Goal: Task Accomplishment & Management: Manage account settings

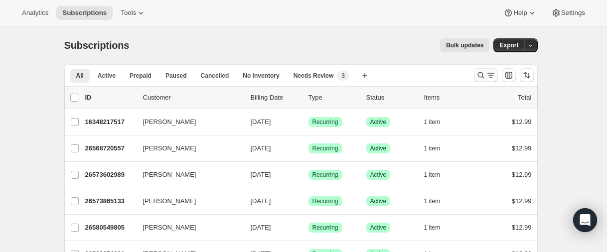
click at [482, 70] on button "Search and filter results" at bounding box center [486, 75] width 24 height 14
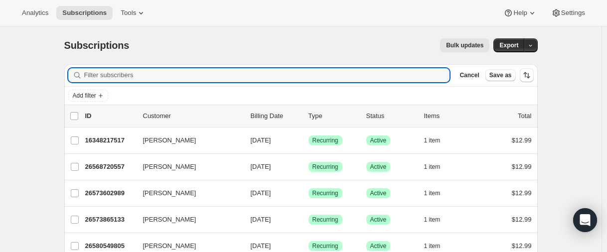
paste input "[EMAIL_ADDRESS][DOMAIN_NAME]"
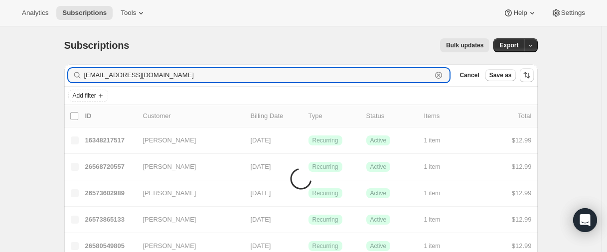
type input "[EMAIL_ADDRESS][DOMAIN_NAME]"
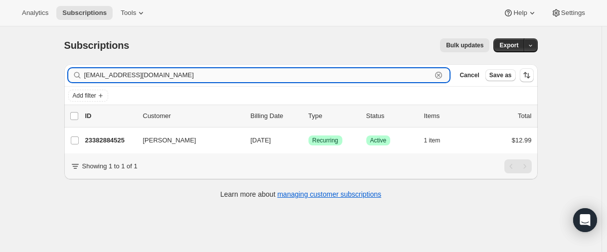
click at [156, 75] on input "[EMAIL_ADDRESS][DOMAIN_NAME]" at bounding box center [258, 75] width 348 height 14
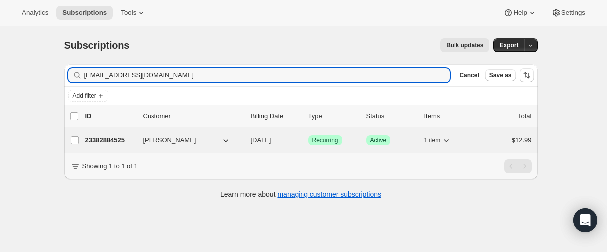
click at [99, 138] on p "23382884525" at bounding box center [110, 141] width 50 height 10
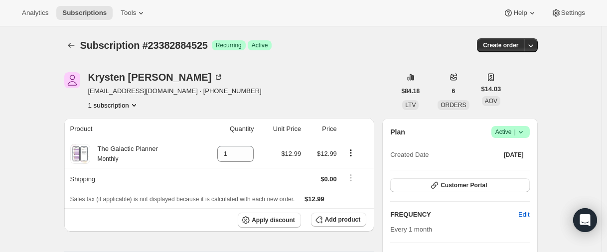
click at [75, 54] on div "Subscription #23382884525. This page is ready Subscription #23382884525 Success…" at bounding box center [300, 45] width 473 height 38
click at [74, 48] on icon "Subscriptions" at bounding box center [71, 45] width 10 height 10
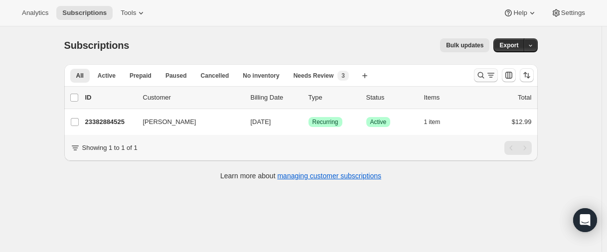
click at [478, 80] on icon "Search and filter results" at bounding box center [481, 75] width 10 height 10
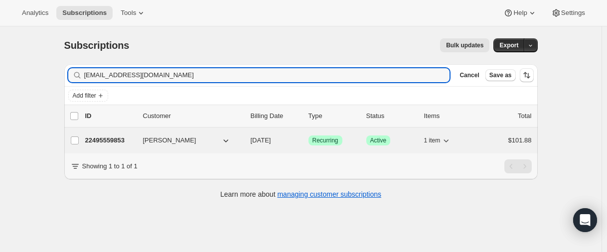
type input "[EMAIL_ADDRESS][DOMAIN_NAME]"
click at [97, 142] on p "22495559853" at bounding box center [110, 141] width 50 height 10
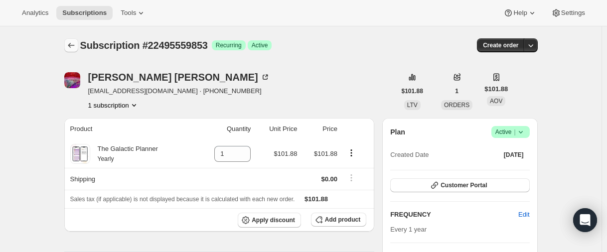
click at [73, 46] on icon "Subscriptions" at bounding box center [71, 45] width 10 height 10
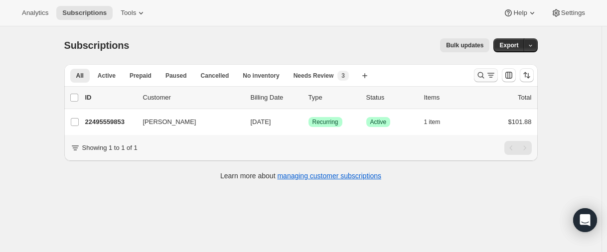
click at [484, 75] on icon "Search and filter results" at bounding box center [481, 75] width 10 height 10
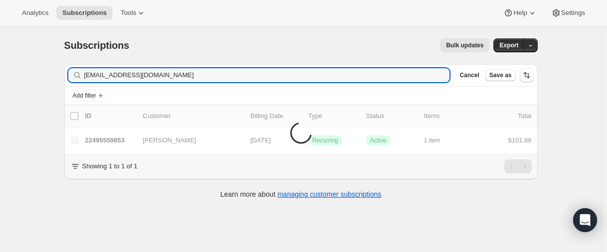
type input "[EMAIL_ADDRESS][DOMAIN_NAME]"
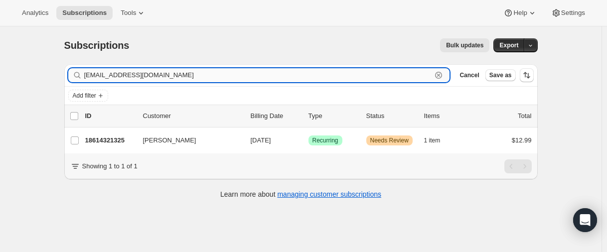
click at [134, 76] on input "[EMAIL_ADDRESS][DOMAIN_NAME]" at bounding box center [258, 75] width 348 height 14
click at [440, 77] on icon "button" at bounding box center [439, 75] width 10 height 10
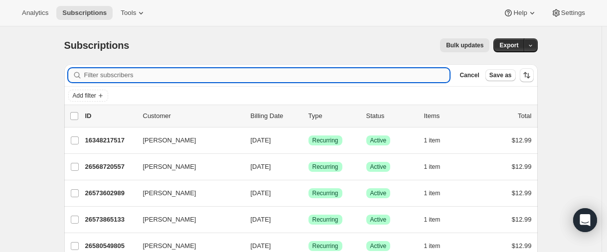
click at [362, 74] on input "Filter subscribers" at bounding box center [267, 75] width 366 height 14
paste input "[EMAIL_ADDRESS][DOMAIN_NAME]"
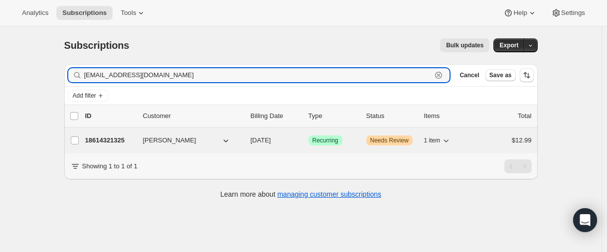
type input "[EMAIL_ADDRESS][DOMAIN_NAME]"
click at [110, 142] on p "18614321325" at bounding box center [110, 141] width 50 height 10
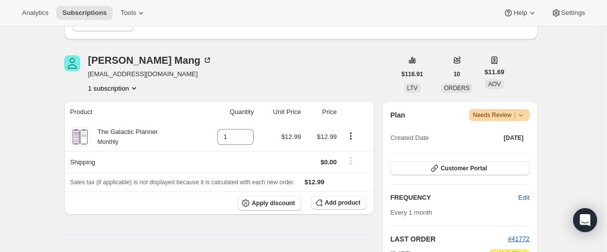
scroll to position [100, 0]
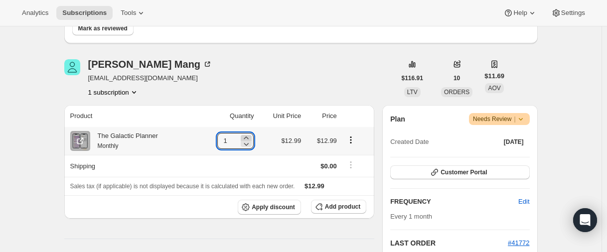
click at [246, 139] on icon at bounding box center [246, 138] width 4 height 2
type input "2"
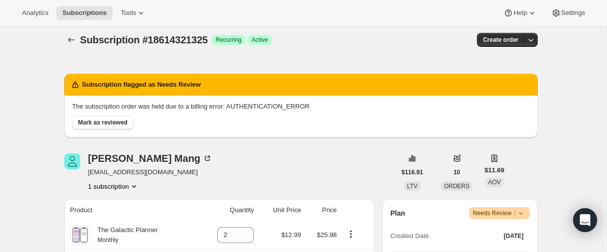
scroll to position [0, 0]
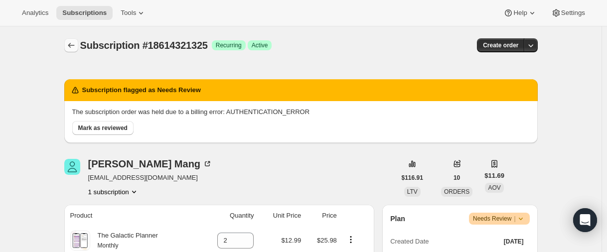
click at [70, 45] on icon "Subscriptions" at bounding box center [71, 45] width 10 height 10
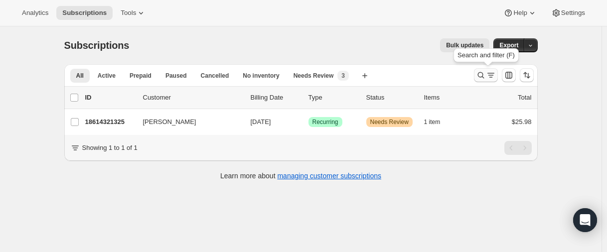
click at [479, 77] on icon "Search and filter results" at bounding box center [481, 75] width 10 height 10
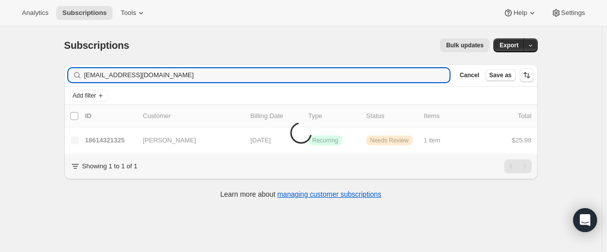
type input "[EMAIL_ADDRESS][DOMAIN_NAME]"
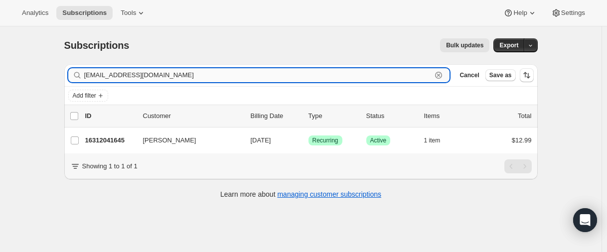
click at [135, 69] on input "[EMAIL_ADDRESS][DOMAIN_NAME]" at bounding box center [258, 75] width 348 height 14
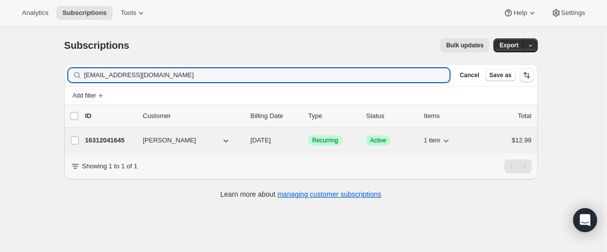
click at [115, 140] on p "16312041645" at bounding box center [110, 141] width 50 height 10
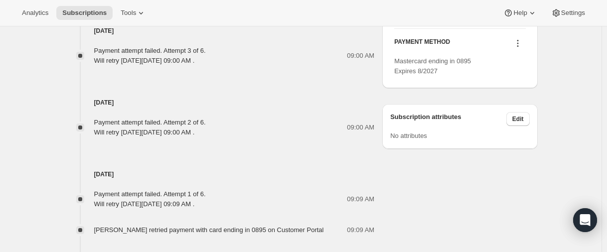
scroll to position [548, 0]
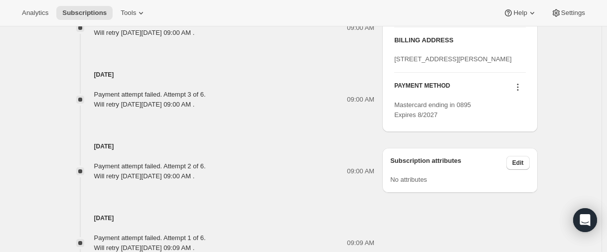
click at [518, 85] on icon at bounding box center [517, 84] width 1 height 1
click at [518, 143] on span "Select payment method" at bounding box center [516, 142] width 68 height 7
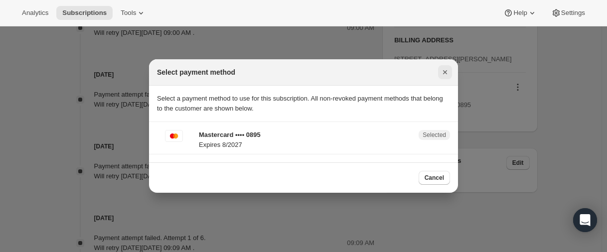
click at [445, 74] on icon "Close" at bounding box center [445, 72] width 10 height 10
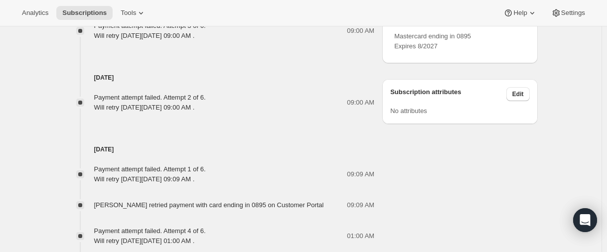
scroll to position [744, 0]
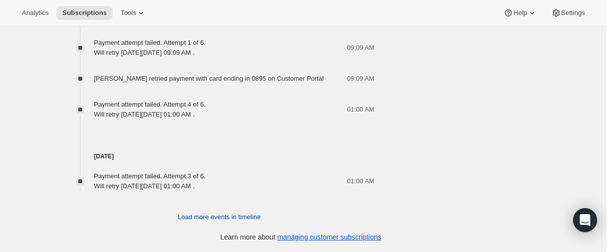
click at [199, 218] on span "Load more events in timeline" at bounding box center [219, 217] width 83 height 10
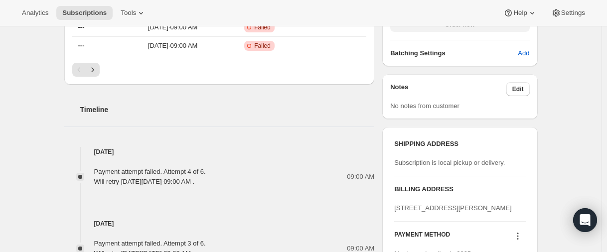
scroll to position [395, 0]
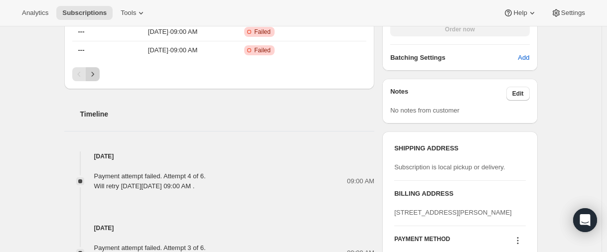
click at [98, 71] on icon "Next" at bounding box center [93, 74] width 10 height 10
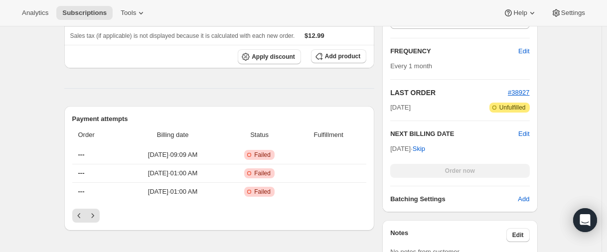
scroll to position [245, 0]
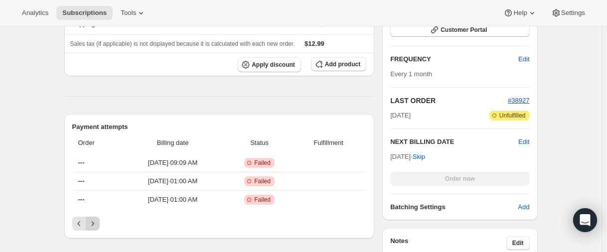
click at [96, 223] on icon "Next" at bounding box center [93, 224] width 10 height 10
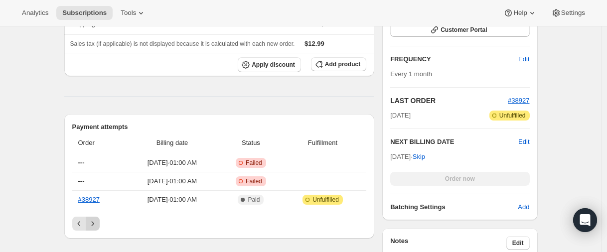
click at [90, 225] on icon "Next" at bounding box center [93, 224] width 10 height 10
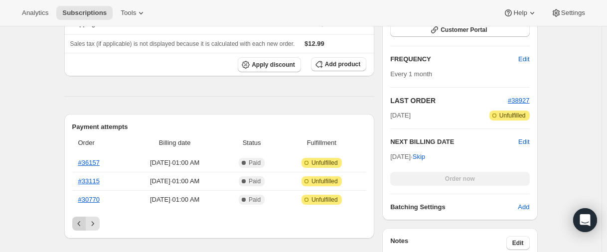
click at [84, 225] on icon "Previous" at bounding box center [79, 224] width 10 height 10
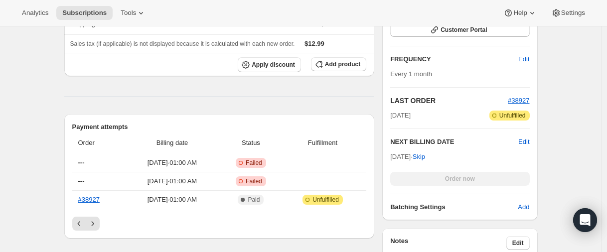
click at [81, 218] on button "Previous" at bounding box center [79, 224] width 14 height 14
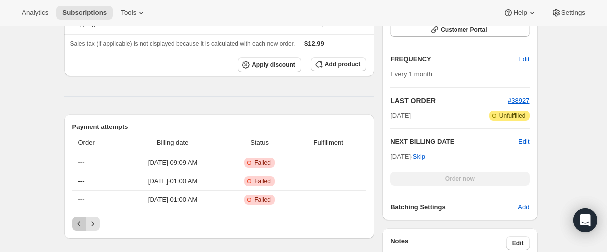
click at [79, 219] on button "Previous" at bounding box center [79, 224] width 14 height 14
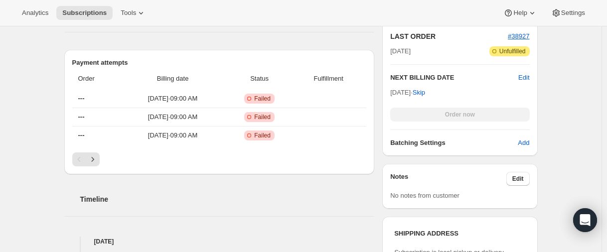
scroll to position [275, 0]
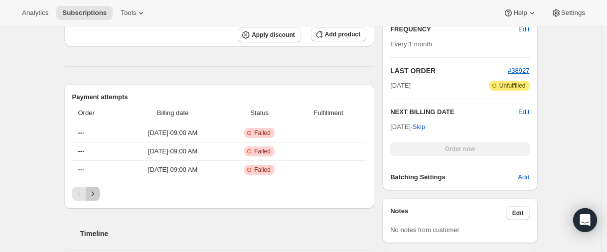
click at [92, 192] on icon "Next" at bounding box center [93, 194] width 10 height 10
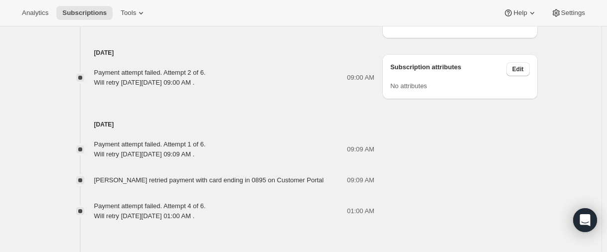
scroll to position [648, 0]
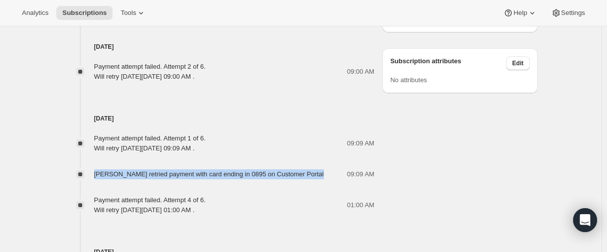
drag, startPoint x: 98, startPoint y: 172, endPoint x: 336, endPoint y: 176, distance: 238.3
click at [330, 176] on div "[PERSON_NAME] retried payment with card ending in 0895 on Customer Portal" at bounding box center [212, 174] width 236 height 10
copy span "[PERSON_NAME] retried payment with card ending in 0895 on Customer Portal"
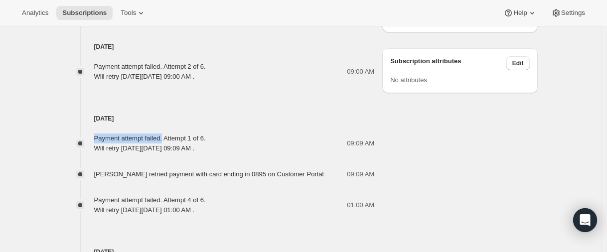
drag, startPoint x: 97, startPoint y: 139, endPoint x: 170, endPoint y: 135, distance: 73.9
click at [170, 135] on div "Payment attempt failed. Attempt 1 of 6. Will retry [DATE][DATE] 09:09 AM ." at bounding box center [150, 144] width 112 height 20
copy div "Payment attempt failed."
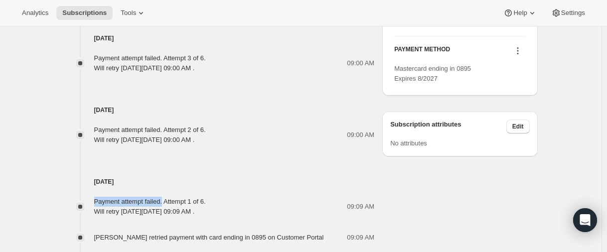
scroll to position [548, 0]
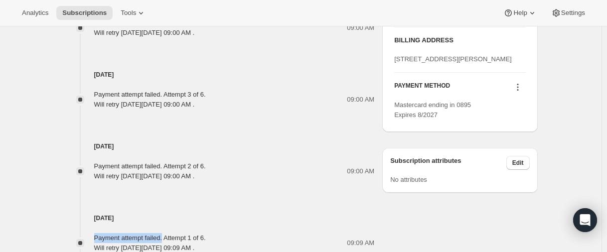
click at [518, 88] on icon at bounding box center [517, 87] width 1 height 1
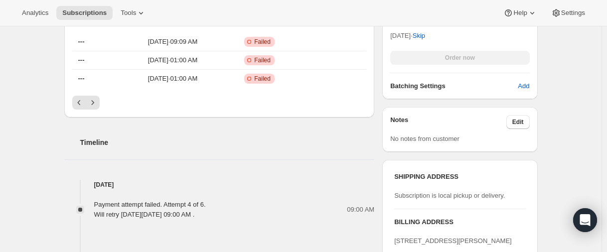
scroll to position [299, 0]
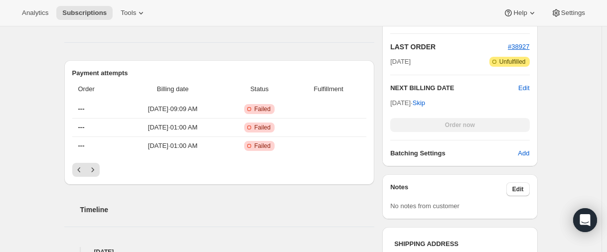
click at [73, 173] on div "Payment attempts Order Billing date Status Fulfillment --- [DATE] · 09:09 AM Cr…" at bounding box center [219, 122] width 310 height 125
click at [80, 172] on icon "Previous" at bounding box center [79, 170] width 10 height 10
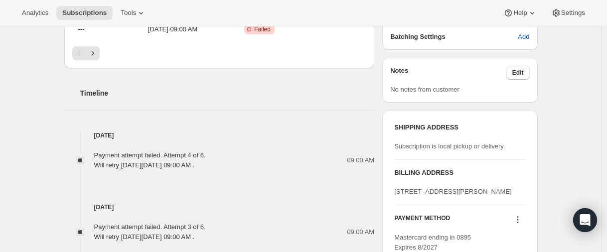
scroll to position [498, 0]
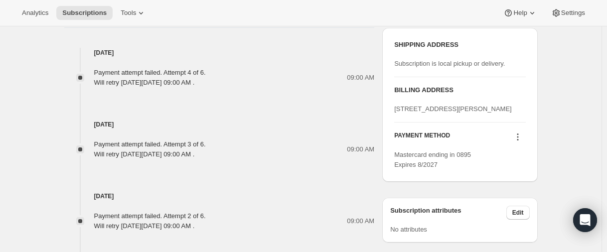
click at [523, 142] on icon at bounding box center [518, 137] width 10 height 10
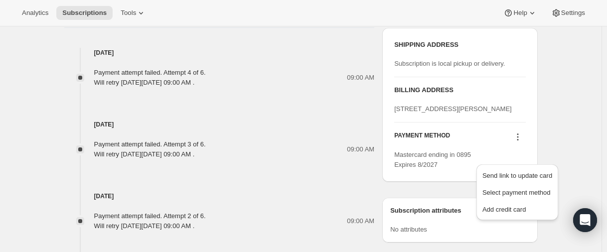
click at [523, 142] on icon at bounding box center [518, 137] width 10 height 10
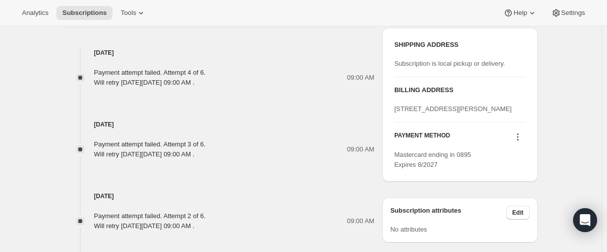
drag, startPoint x: 172, startPoint y: 73, endPoint x: 224, endPoint y: 80, distance: 52.3
click at [206, 80] on div "Payment attempt failed. Attempt 4 of 6. Will retry [DATE][DATE] 09:00 AM ." at bounding box center [150, 78] width 112 height 20
copy div "Attempt 4 of 6. Will retry [DATE][DATE]"
click at [519, 142] on icon at bounding box center [518, 137] width 10 height 10
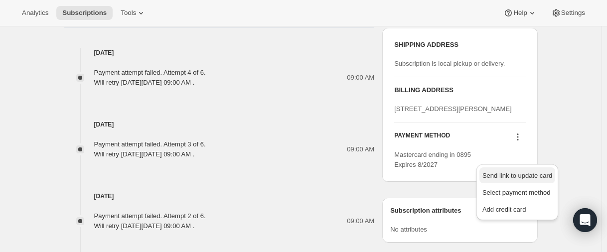
click at [512, 180] on span "Send link to update card" at bounding box center [517, 176] width 70 height 10
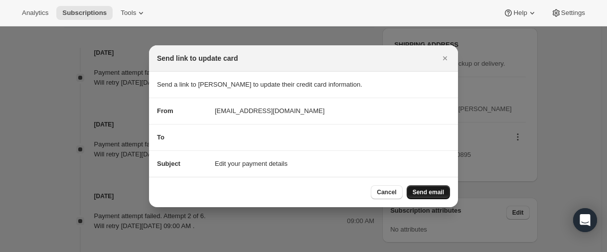
click at [424, 194] on span "Send email" at bounding box center [428, 192] width 31 height 8
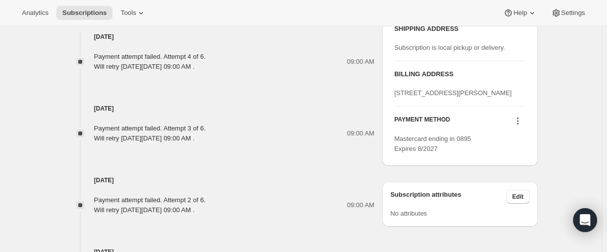
scroll to position [548, 0]
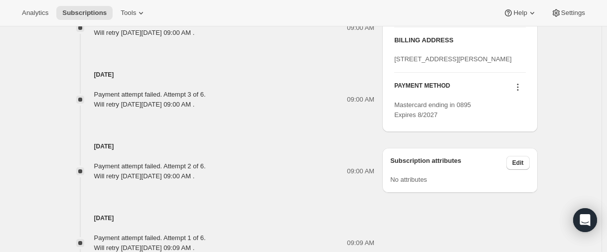
click at [521, 92] on icon at bounding box center [518, 87] width 10 height 10
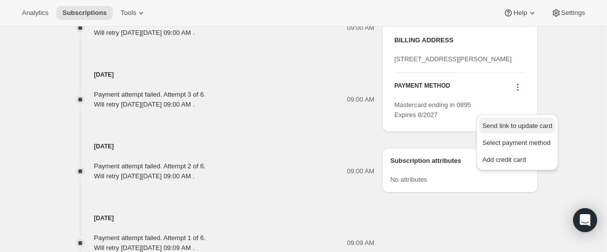
click at [520, 122] on span "Send link to update card" at bounding box center [517, 125] width 70 height 7
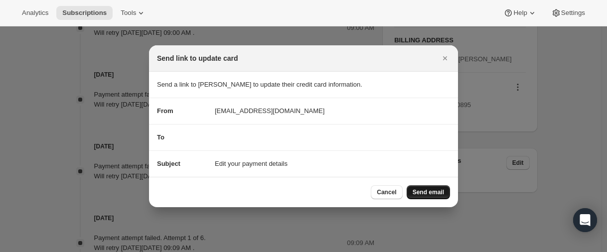
click at [425, 190] on span "Send email" at bounding box center [428, 192] width 31 height 8
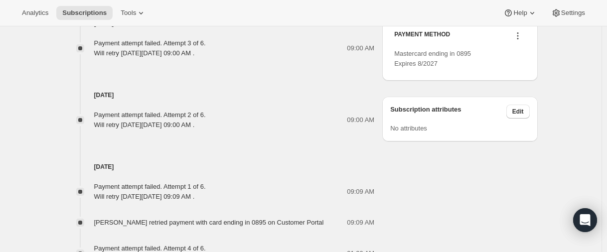
scroll to position [590, 0]
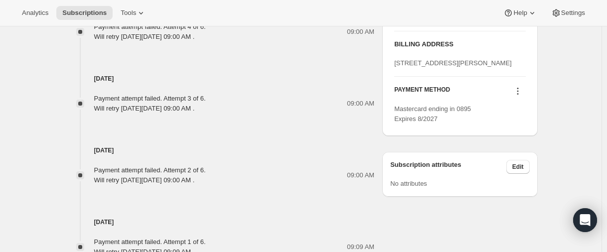
click at [518, 92] on icon at bounding box center [517, 91] width 1 height 1
click at [519, 96] on icon at bounding box center [518, 91] width 10 height 10
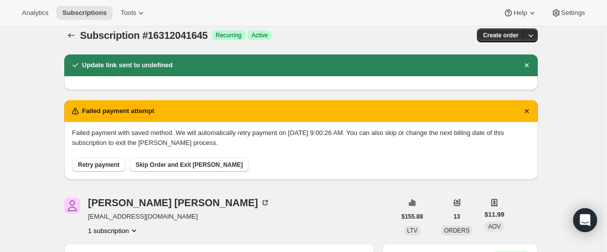
scroll to position [0, 0]
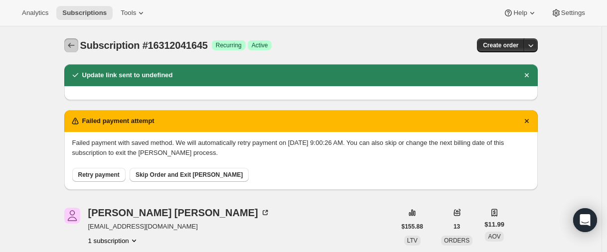
click at [74, 44] on icon "Subscriptions" at bounding box center [71, 45] width 10 height 10
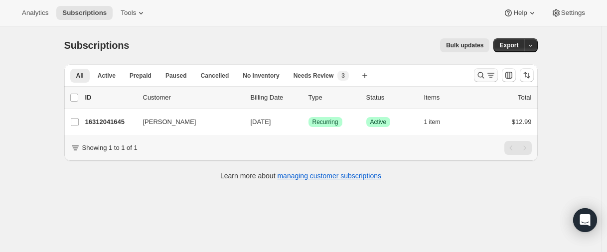
click at [482, 77] on icon "Search and filter results" at bounding box center [481, 75] width 10 height 10
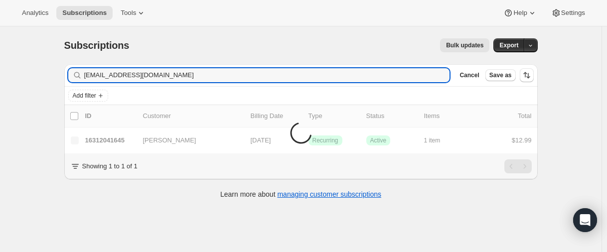
type input "[EMAIL_ADDRESS][DOMAIN_NAME]"
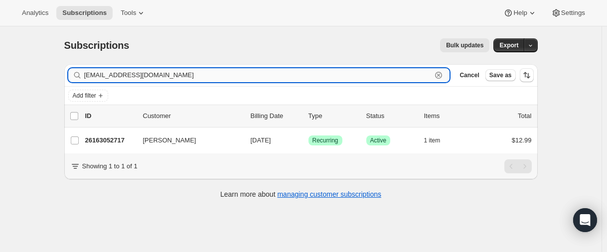
click at [156, 75] on input "[EMAIL_ADDRESS][DOMAIN_NAME]" at bounding box center [258, 75] width 348 height 14
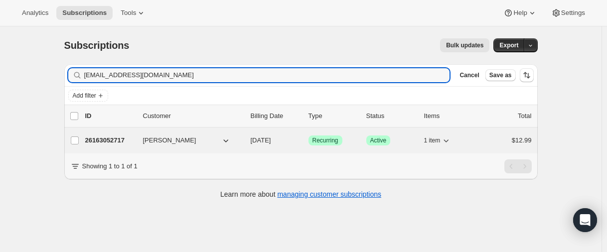
click at [102, 139] on p "26163052717" at bounding box center [110, 141] width 50 height 10
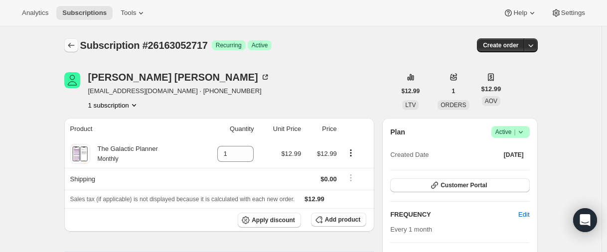
click at [76, 44] on icon "Subscriptions" at bounding box center [71, 45] width 10 height 10
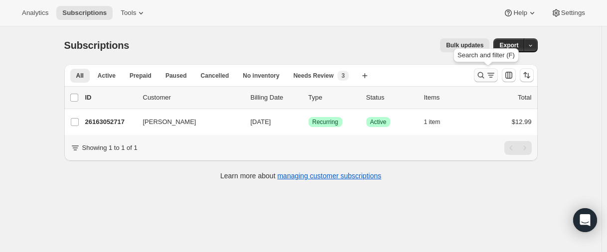
click at [484, 73] on icon "Search and filter results" at bounding box center [481, 75] width 10 height 10
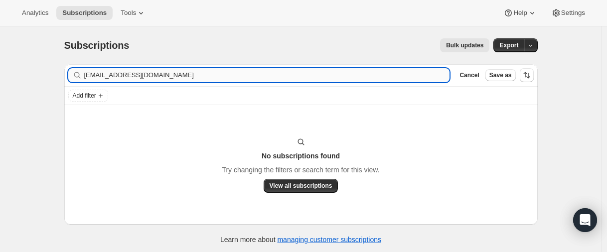
click at [127, 75] on input "malfarai89@mail.com" at bounding box center [267, 75] width 366 height 14
click at [167, 80] on input "malfarai89@gmail.com" at bounding box center [258, 75] width 348 height 14
paste input "25332318381"
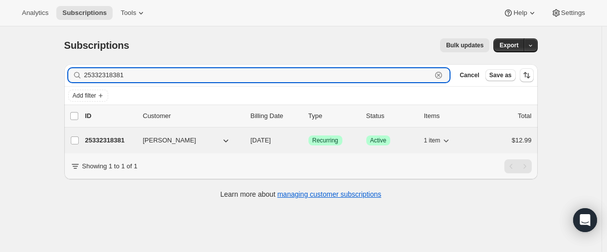
type input "25332318381"
click at [119, 142] on p "25332318381" at bounding box center [110, 141] width 50 height 10
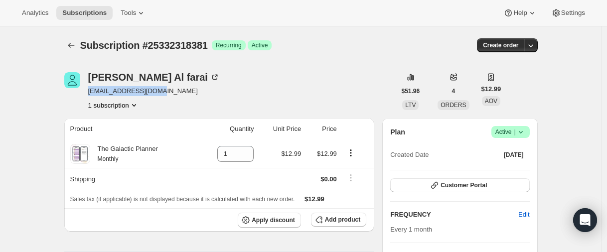
drag, startPoint x: 172, startPoint y: 89, endPoint x: 91, endPoint y: 92, distance: 81.3
click at [91, 92] on span "malfarai@hotmail.com" at bounding box center [154, 91] width 132 height 10
copy span "malfarai@hotmail.com"
click at [68, 46] on button "Subscriptions" at bounding box center [71, 45] width 14 height 14
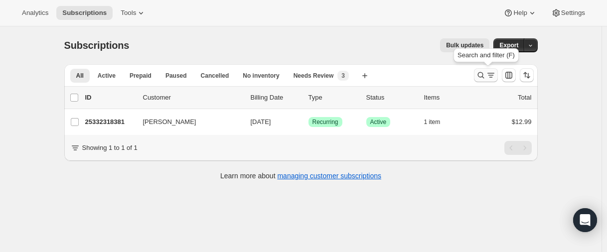
click at [480, 79] on icon "Search and filter results" at bounding box center [481, 75] width 10 height 10
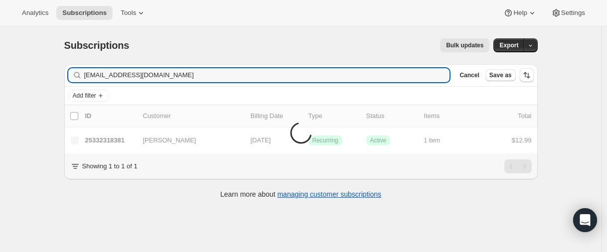
type input "carolynmorgan100@gmail.com"
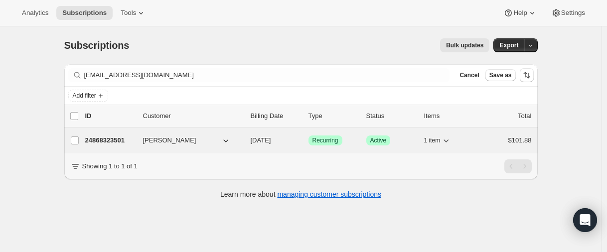
click at [109, 143] on p "24868323501" at bounding box center [110, 141] width 50 height 10
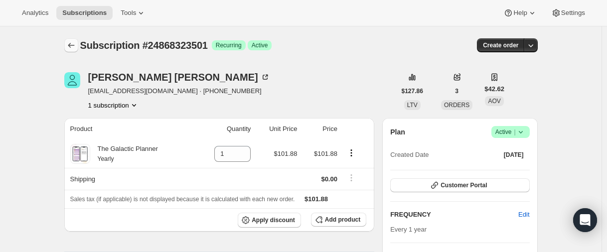
click at [78, 49] on button "Subscriptions" at bounding box center [71, 45] width 14 height 14
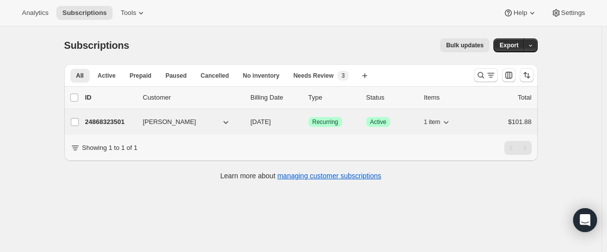
click at [114, 119] on p "24868323501" at bounding box center [110, 122] width 50 height 10
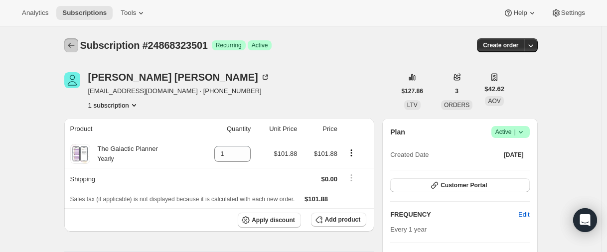
click at [66, 44] on button "Subscriptions" at bounding box center [71, 45] width 14 height 14
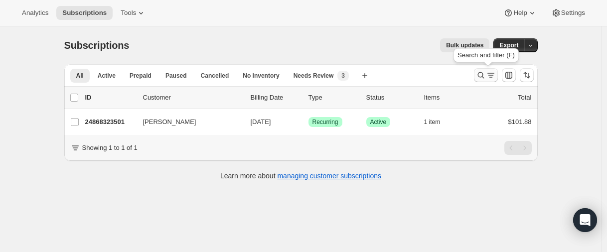
click at [480, 77] on icon "Search and filter results" at bounding box center [481, 75] width 10 height 10
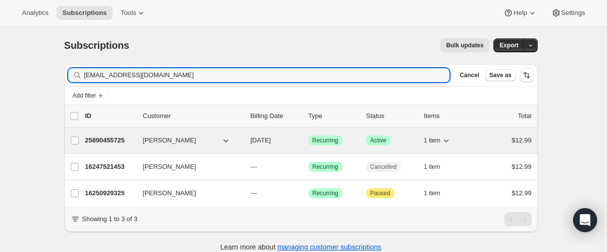
type input "cedesbenz18@gmail.com"
click at [105, 137] on p "25890455725" at bounding box center [110, 141] width 50 height 10
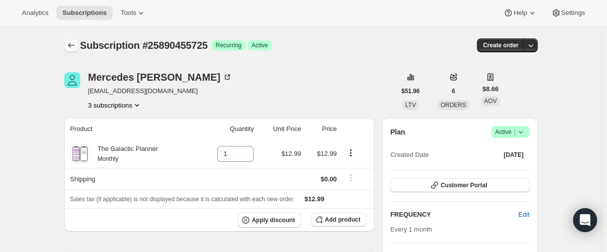
click at [76, 45] on icon "Subscriptions" at bounding box center [71, 45] width 10 height 10
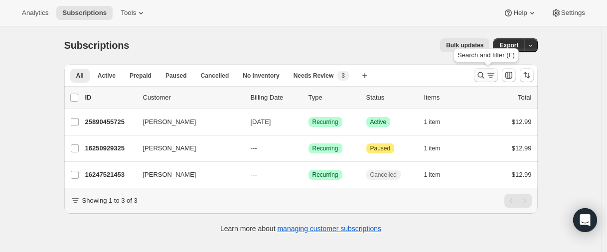
click at [480, 71] on icon "Search and filter results" at bounding box center [481, 75] width 10 height 10
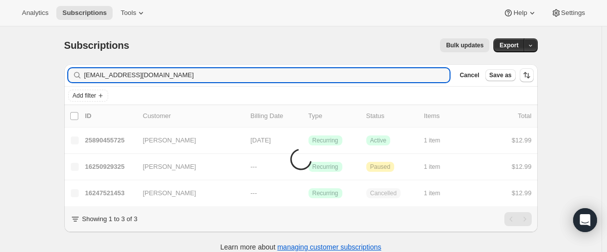
type input "rkluting@sbcglobal.net"
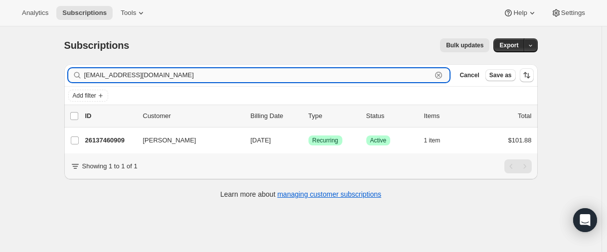
click at [142, 73] on input "rkluting@sbcglobal.net" at bounding box center [258, 75] width 348 height 14
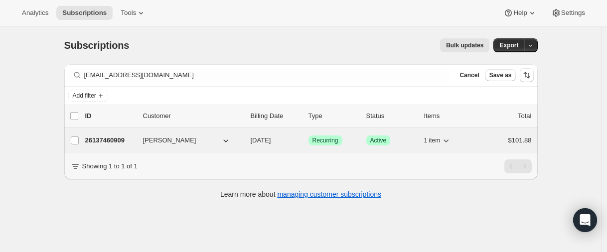
click at [118, 139] on p "26137460909" at bounding box center [110, 141] width 50 height 10
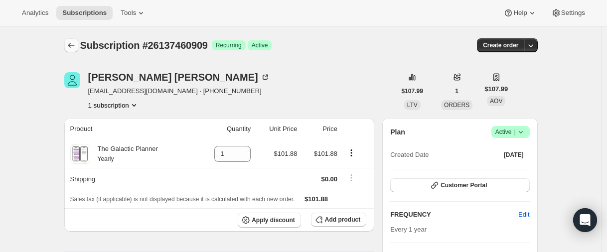
click at [73, 43] on icon "Subscriptions" at bounding box center [71, 45] width 10 height 10
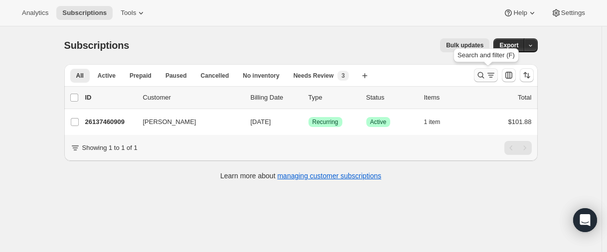
click at [486, 77] on icon "Search and filter results" at bounding box center [481, 75] width 10 height 10
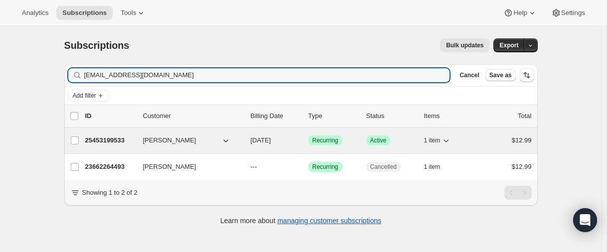
type input "jtp99@protonmail.com"
click at [107, 141] on p "25453199533" at bounding box center [110, 141] width 50 height 10
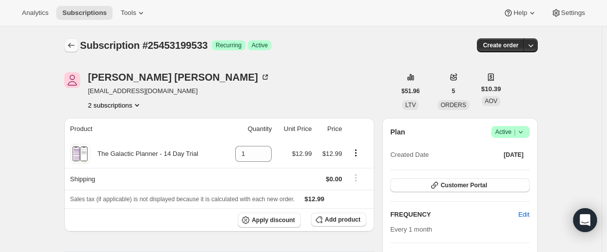
click at [71, 44] on icon "Subscriptions" at bounding box center [71, 45] width 10 height 10
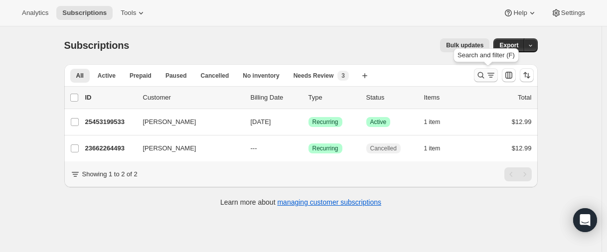
click at [479, 70] on button "Search and filter results" at bounding box center [486, 75] width 24 height 14
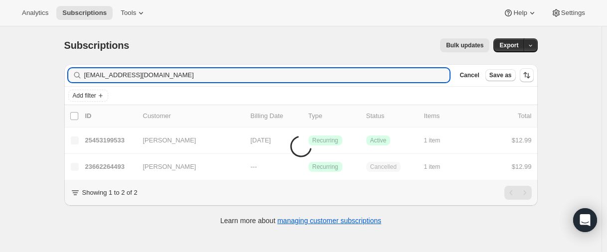
type input "aquifer.limos_0w@icloud.com"
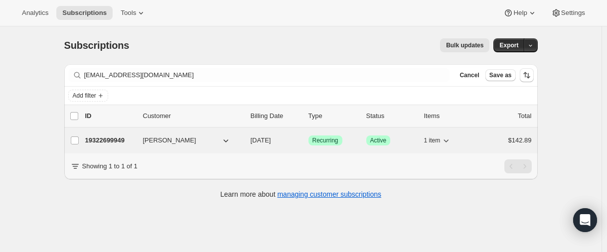
click at [114, 138] on p "19322699949" at bounding box center [110, 141] width 50 height 10
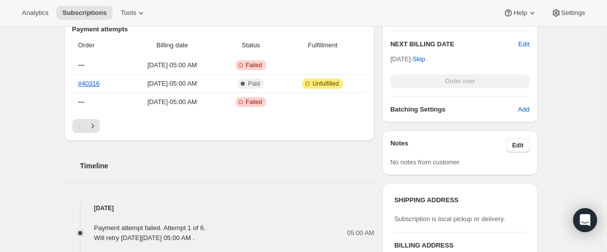
scroll to position [349, 0]
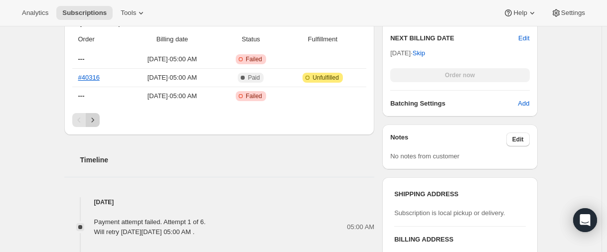
click at [96, 118] on icon "Next" at bounding box center [93, 120] width 10 height 10
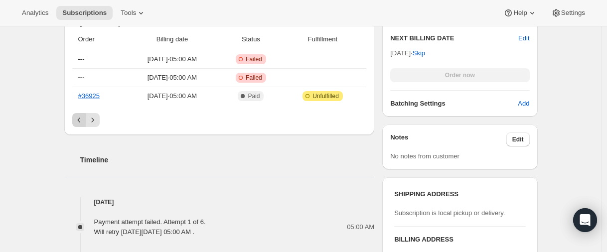
click at [82, 122] on icon "Previous" at bounding box center [79, 120] width 10 height 10
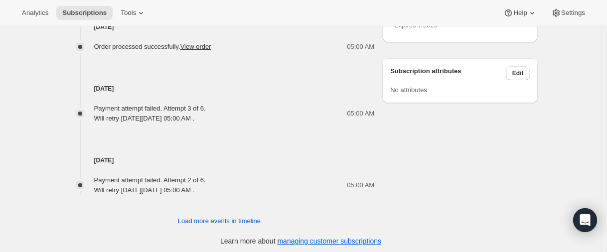
scroll to position [662, 0]
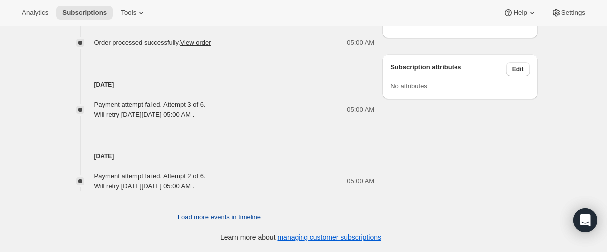
click at [199, 218] on span "Load more events in timeline" at bounding box center [219, 217] width 83 height 10
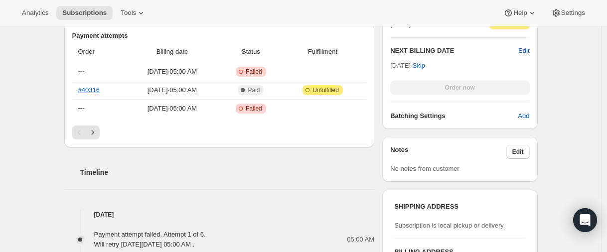
scroll to position [313, 0]
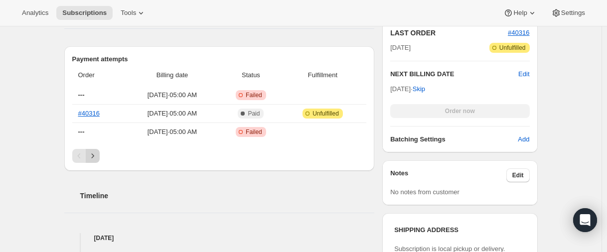
click at [97, 153] on icon "Next" at bounding box center [93, 156] width 10 height 10
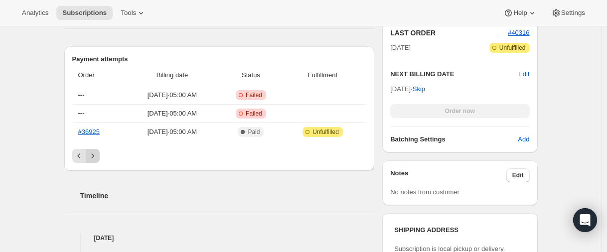
click at [97, 153] on icon "Next" at bounding box center [93, 156] width 10 height 10
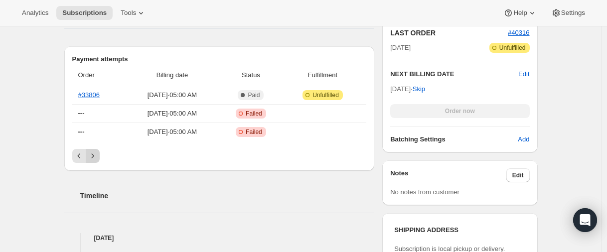
click at [96, 158] on icon "Next" at bounding box center [93, 156] width 10 height 10
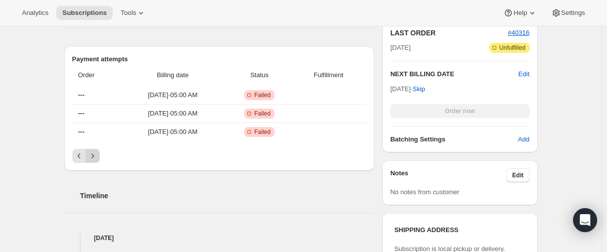
click at [95, 158] on icon "Next" at bounding box center [93, 156] width 10 height 10
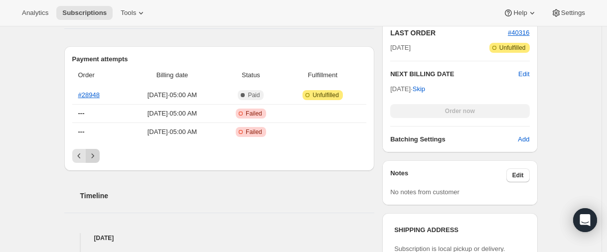
click at [95, 158] on icon "Next" at bounding box center [93, 156] width 10 height 10
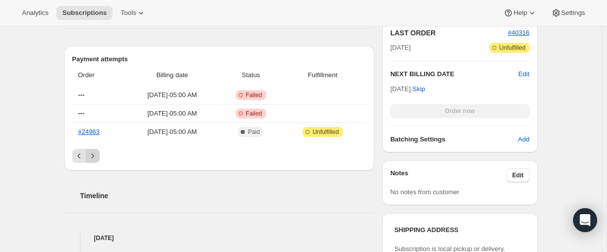
click at [94, 158] on icon "Next" at bounding box center [93, 156] width 10 height 10
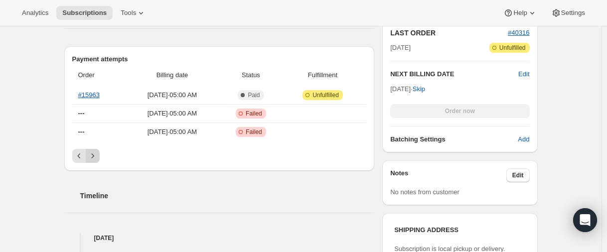
click at [94, 158] on icon "Next" at bounding box center [93, 156] width 10 height 10
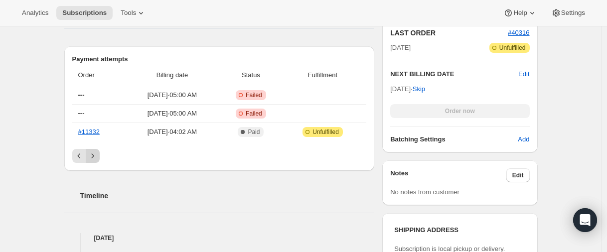
click at [93, 158] on div "Pagination" at bounding box center [93, 156] width 14 height 14
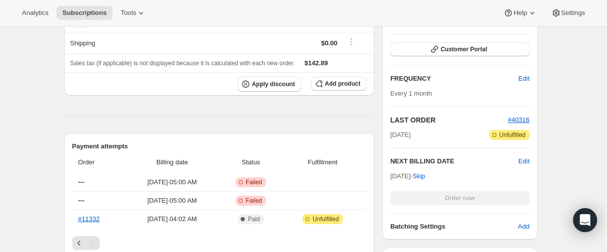
scroll to position [299, 0]
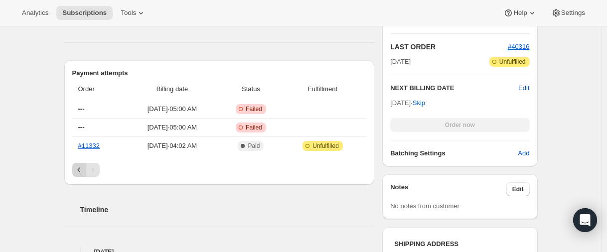
click at [84, 166] on icon "Previous" at bounding box center [79, 170] width 10 height 10
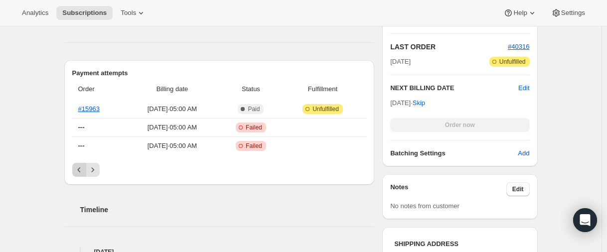
click at [84, 169] on icon "Previous" at bounding box center [79, 170] width 10 height 10
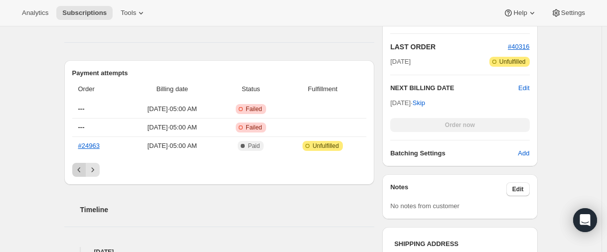
click at [82, 169] on icon "Previous" at bounding box center [79, 170] width 10 height 10
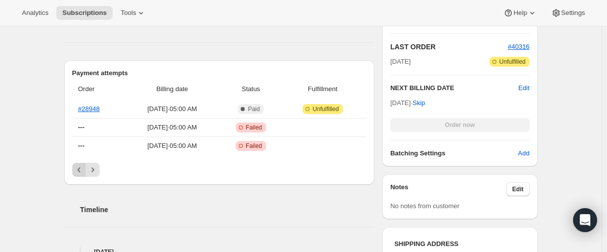
click at [82, 169] on icon "Previous" at bounding box center [79, 170] width 10 height 10
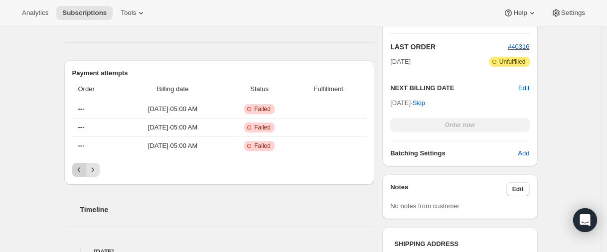
click at [82, 169] on icon "Previous" at bounding box center [79, 170] width 10 height 10
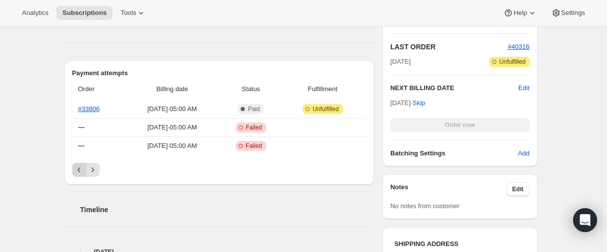
click at [82, 169] on icon "Previous" at bounding box center [79, 170] width 10 height 10
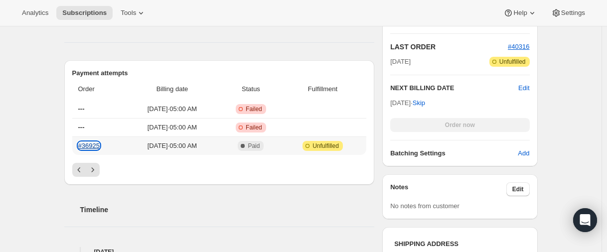
click at [86, 147] on link "#36925" at bounding box center [88, 145] width 21 height 7
click at [76, 164] on button "Previous" at bounding box center [79, 170] width 14 height 14
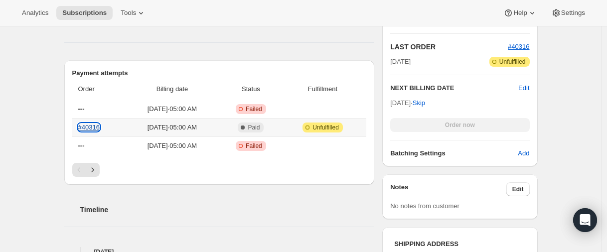
click at [87, 128] on link "#40316" at bounding box center [88, 127] width 21 height 7
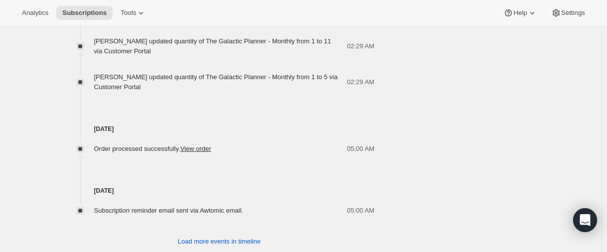
scroll to position [927, 0]
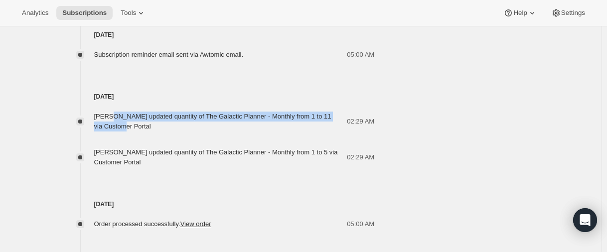
drag, startPoint x: 114, startPoint y: 118, endPoint x: 237, endPoint y: 124, distance: 123.2
click at [237, 124] on div "Sana updated quantity of The Galactic Planner - Monthly from 1 to 11 via Custom…" at bounding box center [220, 122] width 253 height 20
copy span "updated quantity of The Galactic Planner - Monthly from 1 to 11 via Customer Po…"
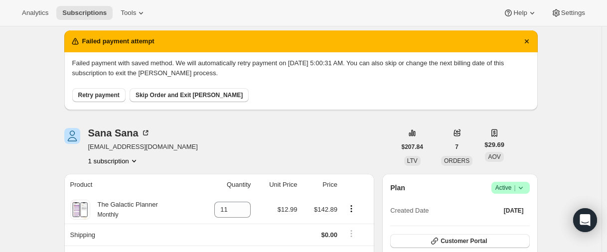
scroll to position [0, 0]
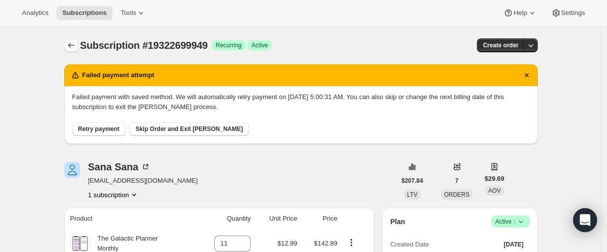
click at [69, 40] on button "Subscriptions" at bounding box center [71, 45] width 14 height 14
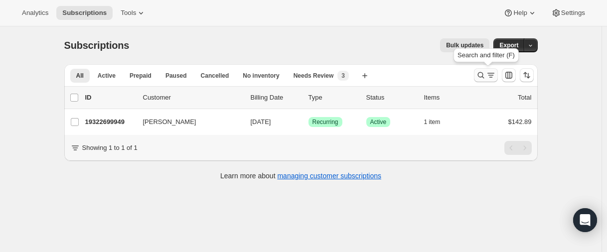
click at [477, 77] on button "Search and filter results" at bounding box center [486, 75] width 24 height 14
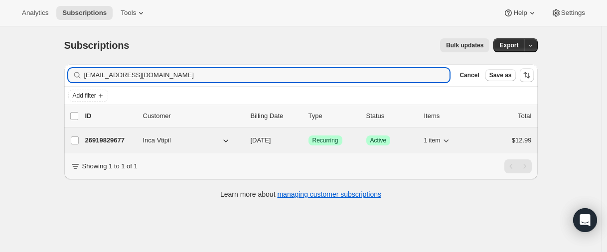
type input "inca.vtipil@pilog.co.za"
click at [112, 143] on p "26919829677" at bounding box center [110, 141] width 50 height 10
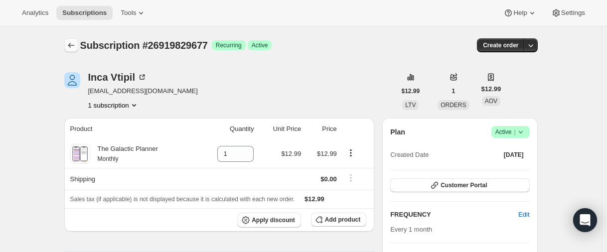
click at [76, 48] on icon "Subscriptions" at bounding box center [71, 45] width 10 height 10
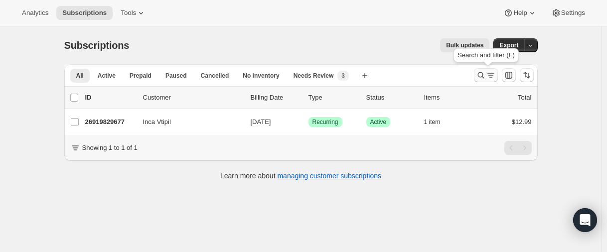
click at [483, 71] on icon "Search and filter results" at bounding box center [481, 75] width 10 height 10
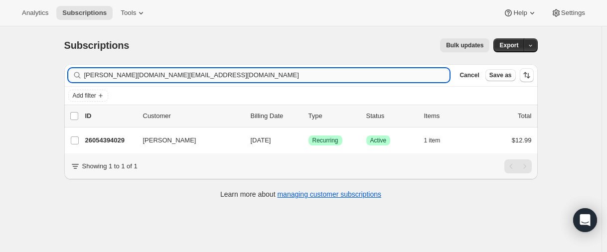
click at [168, 73] on input "bethany.bj@outlook.com" at bounding box center [267, 75] width 366 height 14
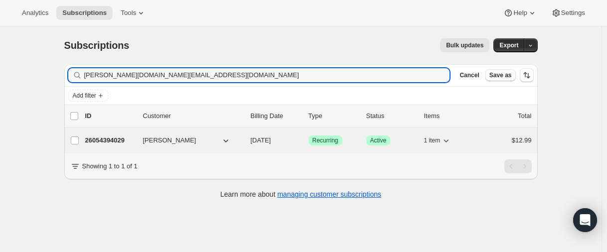
type input "bethany.bj@outlook.com"
click at [109, 139] on p "26054394029" at bounding box center [110, 141] width 50 height 10
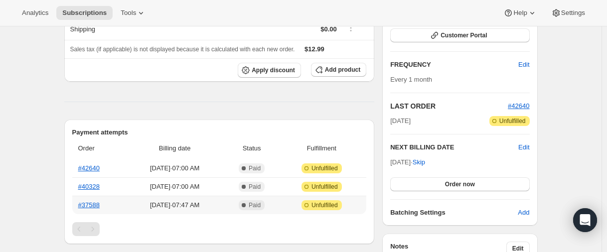
scroll to position [150, 0]
